Goal: Task Accomplishment & Management: Use online tool/utility

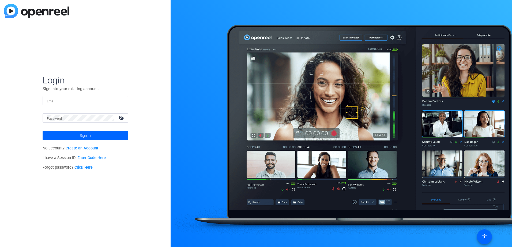
click at [74, 103] on input "Email" at bounding box center [85, 101] width 77 height 6
type input "[PERSON_NAME][EMAIL_ADDRESS][DOMAIN_NAME]"
click at [94, 135] on span at bounding box center [86, 135] width 86 height 13
click at [123, 118] on mat-icon "visibility_off" at bounding box center [121, 118] width 13 height 8
click at [84, 134] on span "Sign in" at bounding box center [85, 135] width 11 height 13
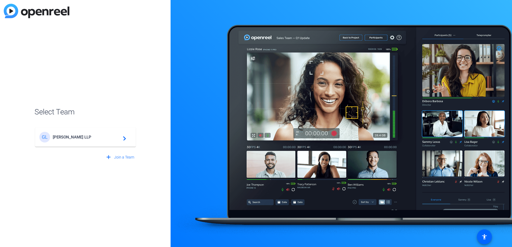
click at [78, 137] on span "[PERSON_NAME] LLP" at bounding box center [86, 137] width 67 height 5
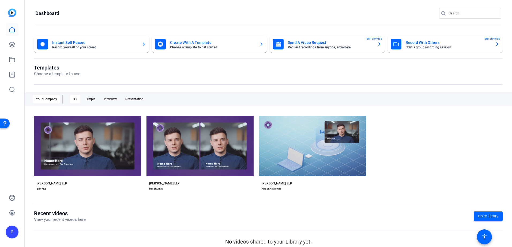
click at [378, 45] on icon "button" at bounding box center [379, 44] width 4 height 6
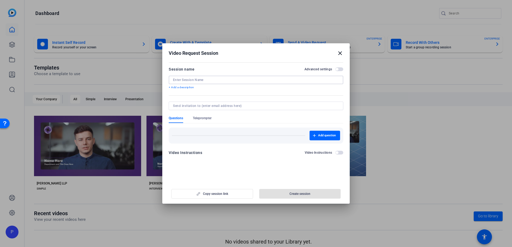
click at [207, 81] on input at bounding box center [256, 80] width 166 height 4
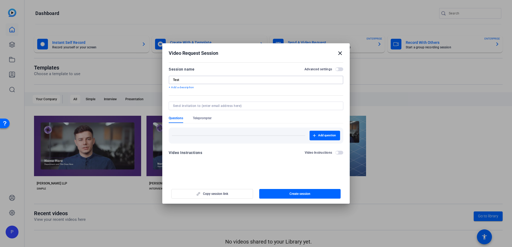
type input "Test"
click at [189, 104] on div at bounding box center [256, 106] width 166 height 9
type input "[PERSON_NAME]"
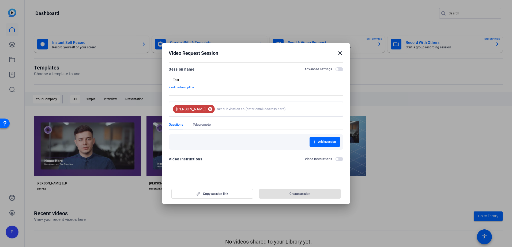
click at [206, 108] on mat-icon "cancel" at bounding box center [210, 109] width 9 height 5
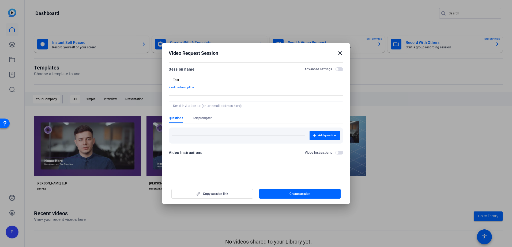
click at [194, 108] on input at bounding box center [255, 106] width 164 height 4
paste input "[PERSON_NAME], Sowmithra <[EMAIL_ADDRESS][PERSON_NAME][DOMAIN_NAME]>"
type input "[EMAIL_ADDRESS][PERSON_NAME][DOMAIN_NAME]"
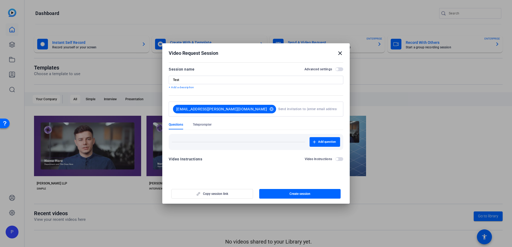
click at [222, 157] on div "Video Instructions Video Instructions" at bounding box center [256, 161] width 175 height 10
click at [213, 195] on div "Copy session link Create session" at bounding box center [256, 192] width 175 height 14
click at [247, 181] on openreel-new-create-edit-ugc-session "Video Request Session close Session name Advanced settings Test + Add a descrip…" at bounding box center [255, 123] width 187 height 161
drag, startPoint x: 262, startPoint y: 46, endPoint x: 284, endPoint y: 115, distance: 72.4
click at [284, 115] on div "Video Request Session close Session name Advanced settings Test + Add a descrip…" at bounding box center [255, 107] width 187 height 128
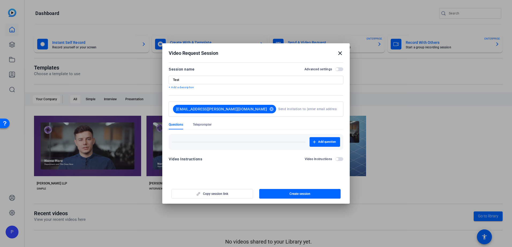
click at [249, 163] on div "Video Instructions Video Instructions" at bounding box center [256, 161] width 175 height 10
click at [286, 194] on span "button" at bounding box center [300, 194] width 82 height 13
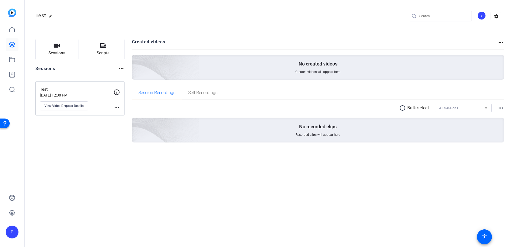
click at [116, 108] on mat-icon "more_horiz" at bounding box center [117, 107] width 6 height 6
click at [104, 129] on div at bounding box center [256, 123] width 512 height 247
click at [12, 31] on icon at bounding box center [12, 29] width 5 height 5
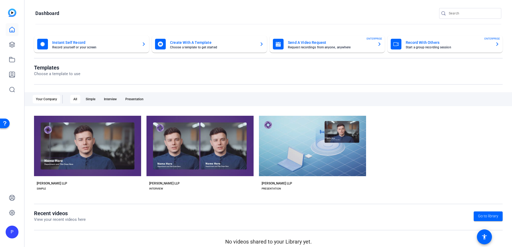
click at [13, 13] on img at bounding box center [12, 13] width 8 height 8
click at [13, 59] on icon at bounding box center [12, 60] width 6 height 6
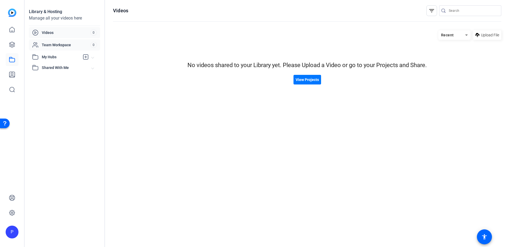
click at [61, 42] on div "Team Workspace 0" at bounding box center [64, 44] width 71 height 11
click at [314, 81] on span "View Projects" at bounding box center [307, 80] width 23 height 6
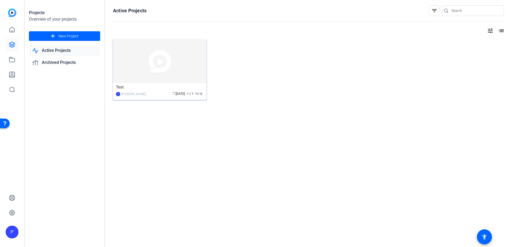
click at [171, 66] on img at bounding box center [159, 61] width 93 height 44
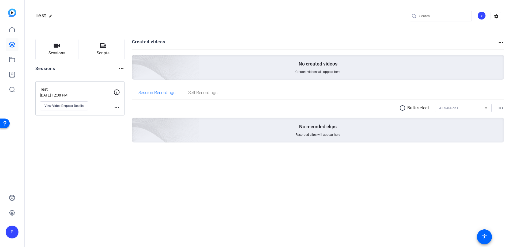
click at [288, 64] on div "No created videos Created videos will appear here" at bounding box center [318, 67] width 372 height 25
click at [57, 51] on span "Sessions" at bounding box center [56, 53] width 17 height 6
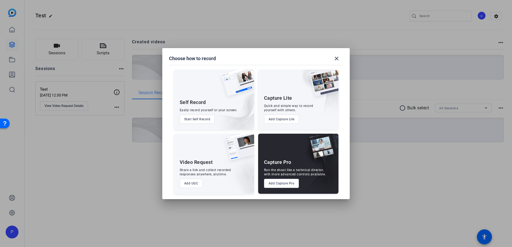
click at [204, 165] on div "Video Request" at bounding box center [196, 162] width 33 height 6
click at [196, 184] on button "Add UGC" at bounding box center [191, 183] width 23 height 9
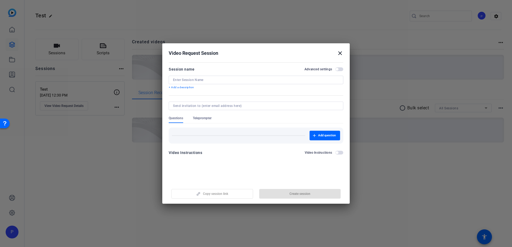
click at [340, 54] on mat-icon "close" at bounding box center [340, 53] width 6 height 6
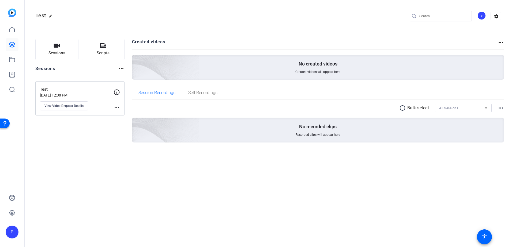
click at [69, 106] on span "View Video Request Details" at bounding box center [63, 106] width 39 height 4
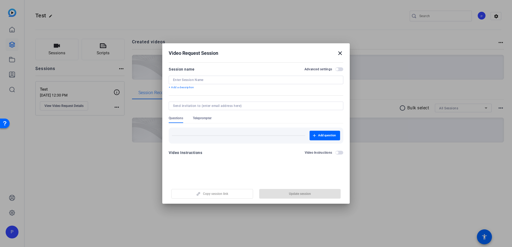
type input "Test"
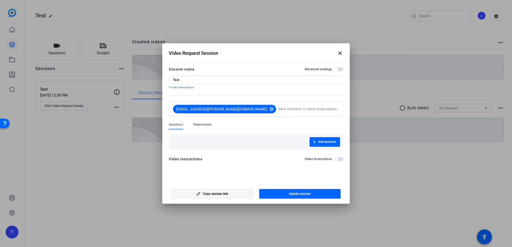
click at [220, 196] on span "button" at bounding box center [212, 194] width 81 height 13
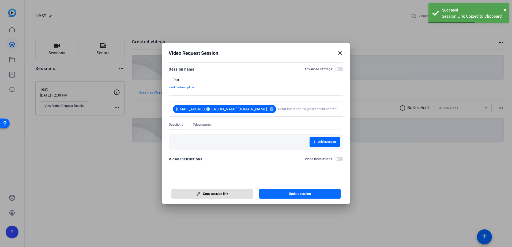
click at [287, 197] on span "button" at bounding box center [300, 194] width 82 height 13
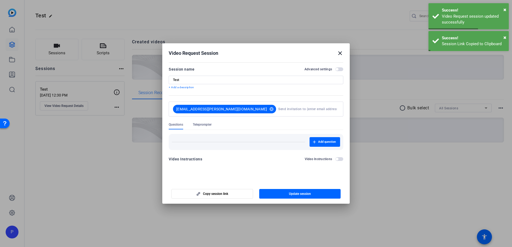
click at [340, 54] on mat-icon "close" at bounding box center [340, 53] width 6 height 6
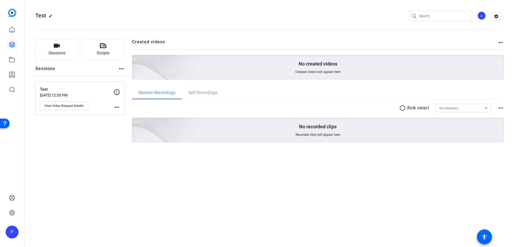
click at [194, 191] on div "Test edit P settings Sessions Scripts Sessions more_horiz Test [DATE] 12:30 PM …" at bounding box center [268, 123] width 487 height 247
click at [207, 93] on span "Self Recordings" at bounding box center [202, 93] width 29 height 4
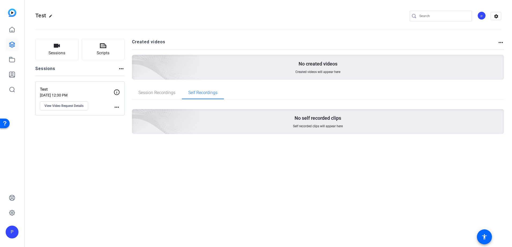
click at [304, 120] on p "No self recorded clips" at bounding box center [318, 118] width 47 height 6
click at [150, 94] on span "Session Recordings" at bounding box center [156, 93] width 37 height 4
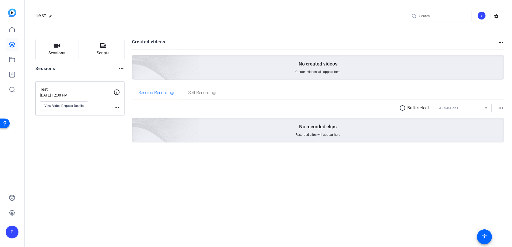
click at [189, 169] on div "Test edit P settings Sessions Scripts Sessions more_horiz Test [DATE] 12:30 PM …" at bounding box center [268, 123] width 487 height 247
click at [11, 74] on icon at bounding box center [12, 75] width 6 height 6
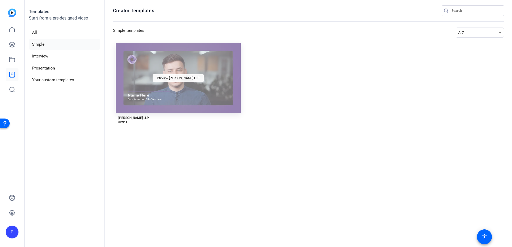
click at [181, 78] on span "Preview [PERSON_NAME] LLP" at bounding box center [178, 78] width 43 height 3
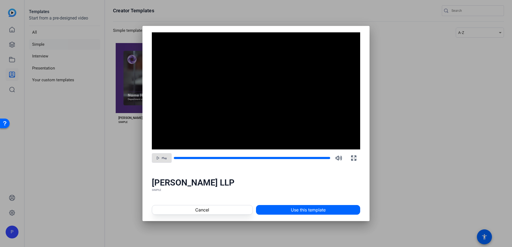
click at [158, 161] on span "button" at bounding box center [161, 158] width 19 height 13
click at [205, 209] on span "Cancel" at bounding box center [202, 210] width 14 height 6
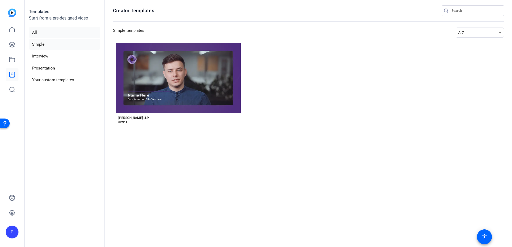
click at [43, 32] on li "All" at bounding box center [64, 32] width 71 height 11
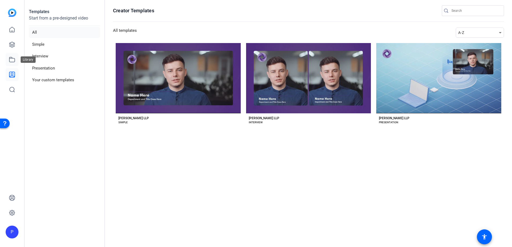
click at [14, 59] on icon at bounding box center [12, 60] width 6 height 6
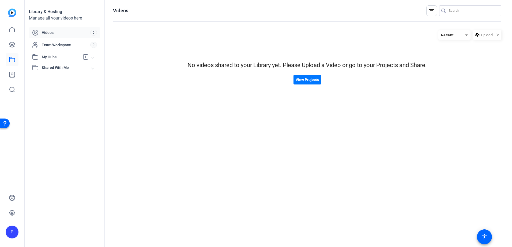
click at [54, 57] on span "My Hubs" at bounding box center [61, 57] width 38 height 6
click at [51, 80] on span "Shared With Me" at bounding box center [67, 80] width 50 height 6
click at [51, 45] on span "Team Workspace" at bounding box center [66, 44] width 48 height 5
click at [48, 29] on div "Videos" at bounding box center [61, 32] width 58 height 6
click at [50, 48] on div "Team Workspace" at bounding box center [61, 45] width 58 height 6
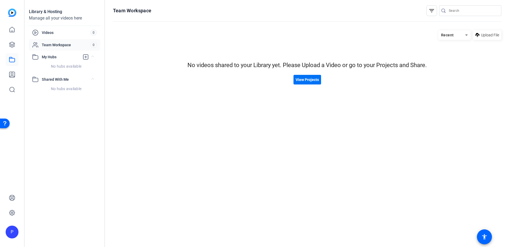
click at [301, 80] on span "View Projects" at bounding box center [307, 80] width 23 height 6
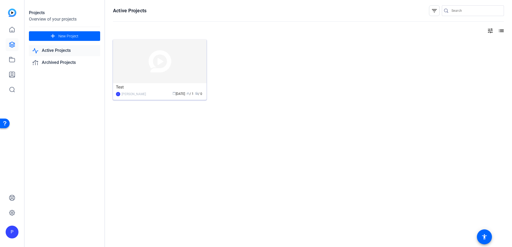
click at [183, 66] on img at bounding box center [159, 61] width 93 height 44
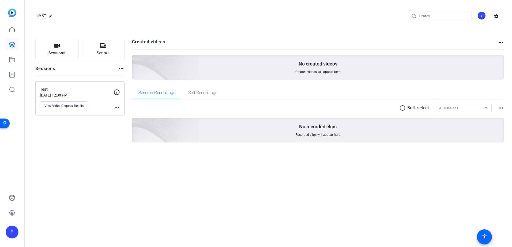
click at [85, 91] on p "Test" at bounding box center [77, 90] width 74 height 6
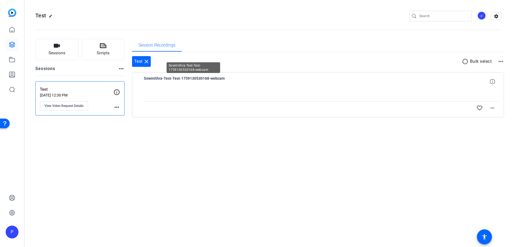
click at [199, 80] on span "Sowmithra-Test-Test-1759130530168-webcam" at bounding box center [193, 81] width 99 height 13
click at [188, 151] on div "Test edit P settings Sessions Scripts Sessions more_horiz Test [DATE] 12:30 PM …" at bounding box center [268, 123] width 487 height 247
click at [74, 89] on p "Test" at bounding box center [77, 90] width 74 height 6
